Goal: Navigation & Orientation: Find specific page/section

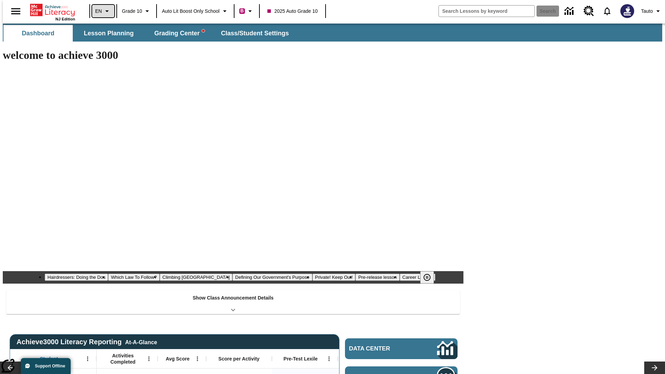
click at [103, 11] on icon "Language: EN, Select a language" at bounding box center [107, 11] width 8 height 8
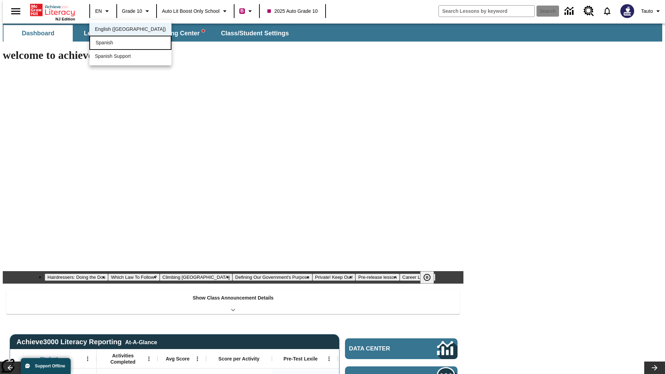
click at [115, 43] on div "Spanish" at bounding box center [130, 43] width 82 height 14
